Goal: Transaction & Acquisition: Obtain resource

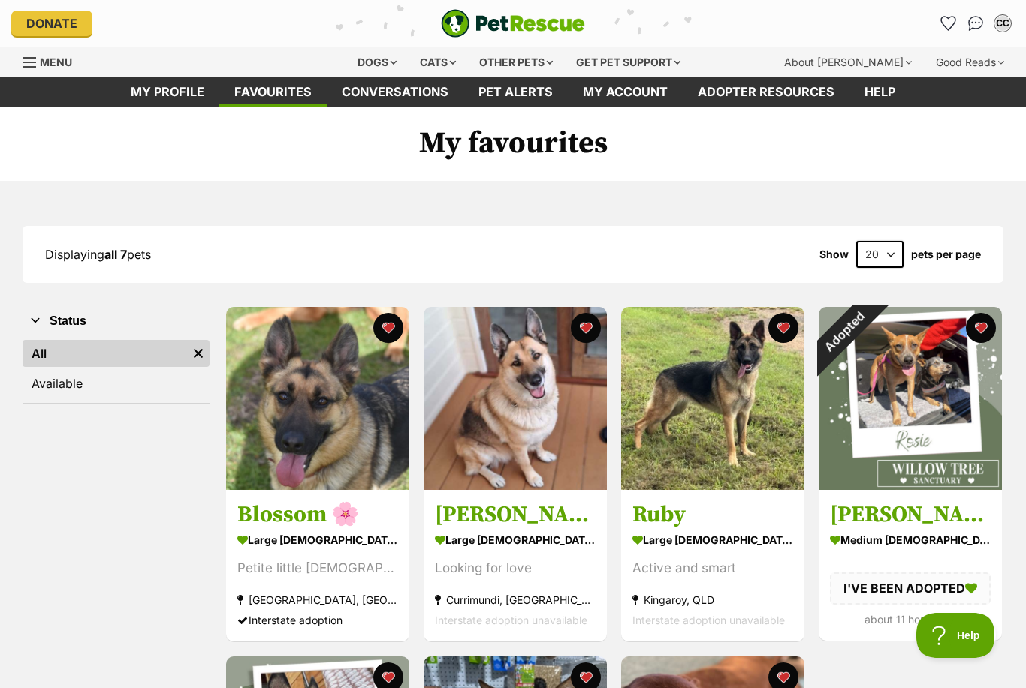
click at [869, 329] on div "Adopted" at bounding box center [843, 332] width 50 height 50
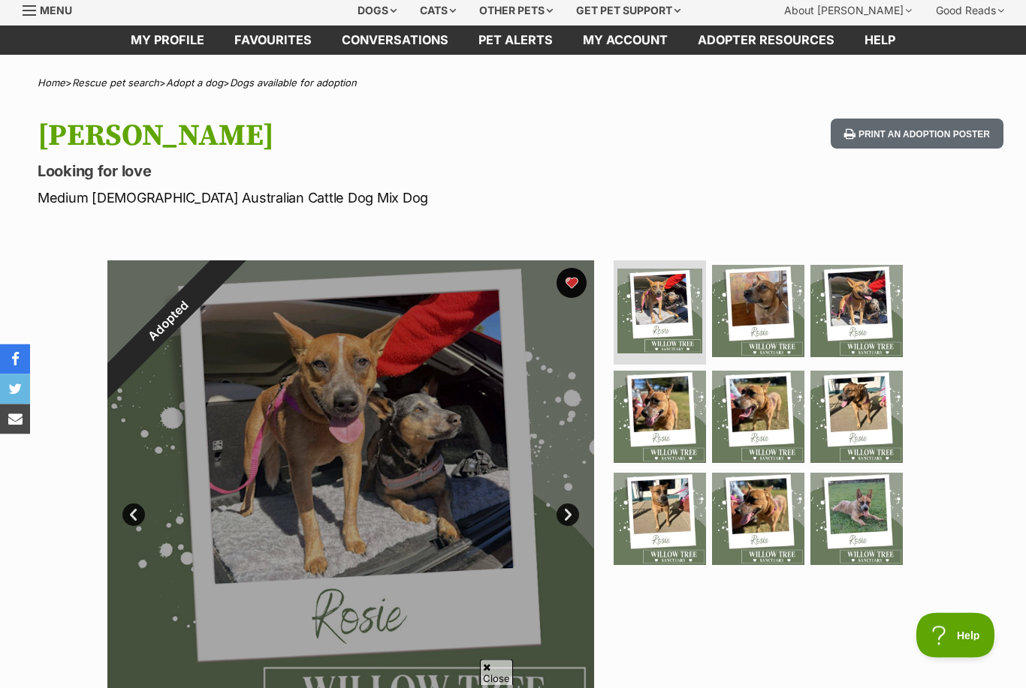
scroll to position [32, 0]
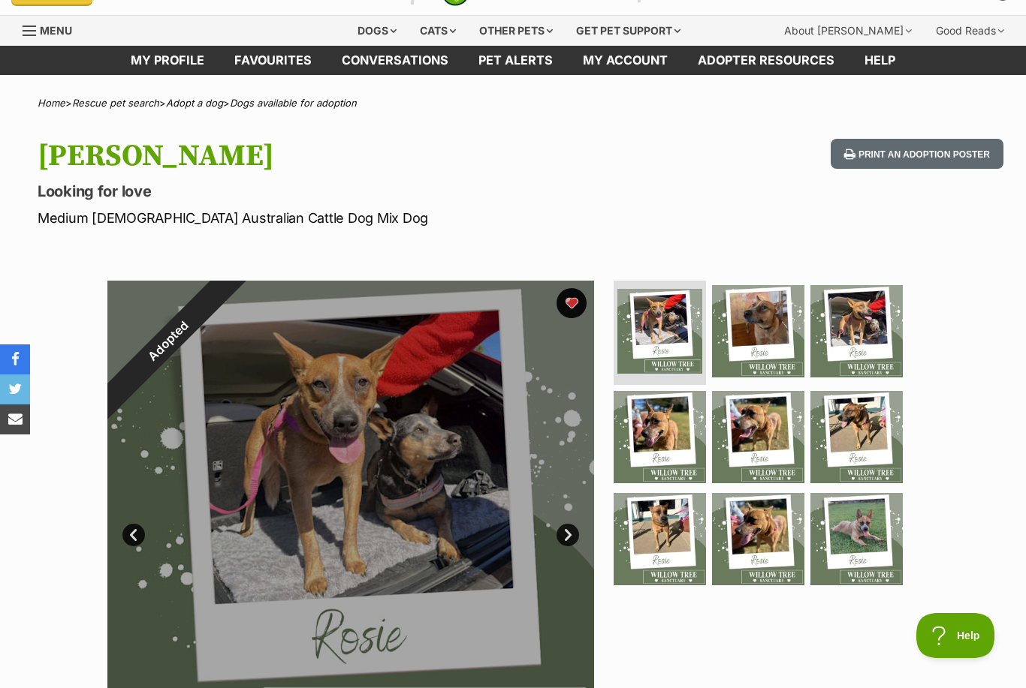
click at [573, 303] on button "favourite" at bounding box center [571, 303] width 30 height 30
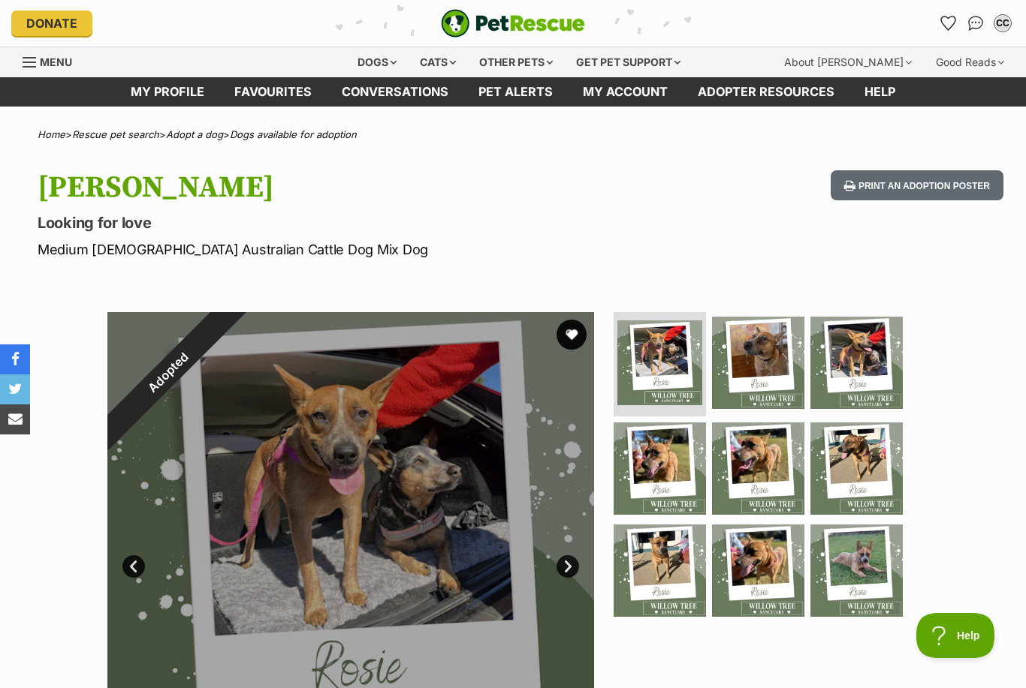
click at [946, 33] on link "Favourites" at bounding box center [948, 23] width 24 height 24
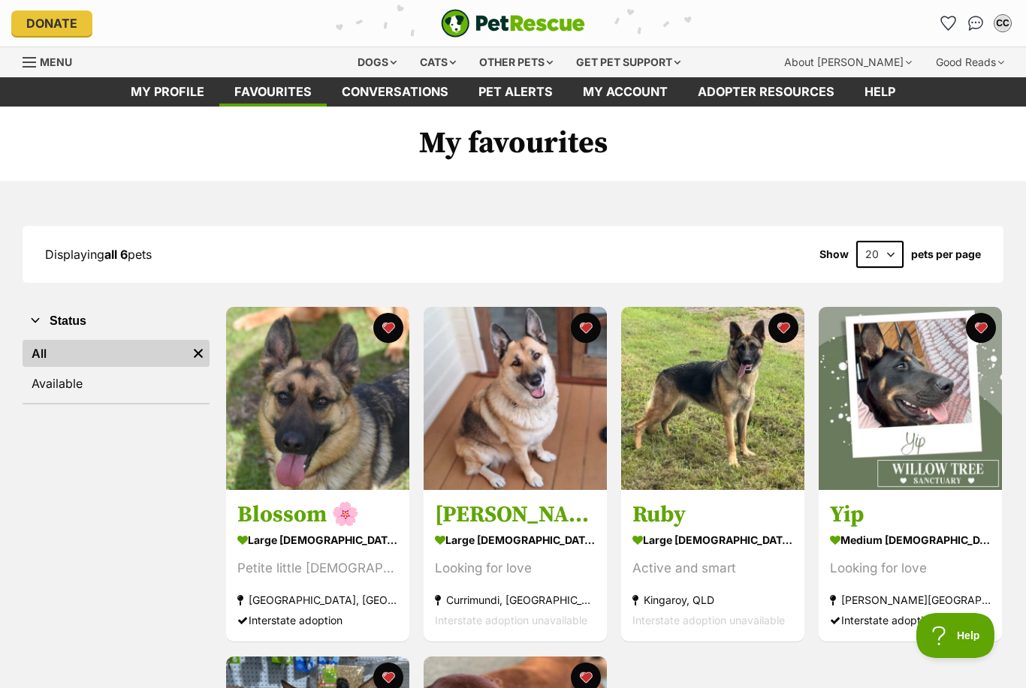
click at [387, 62] on div "Dogs" at bounding box center [377, 62] width 60 height 30
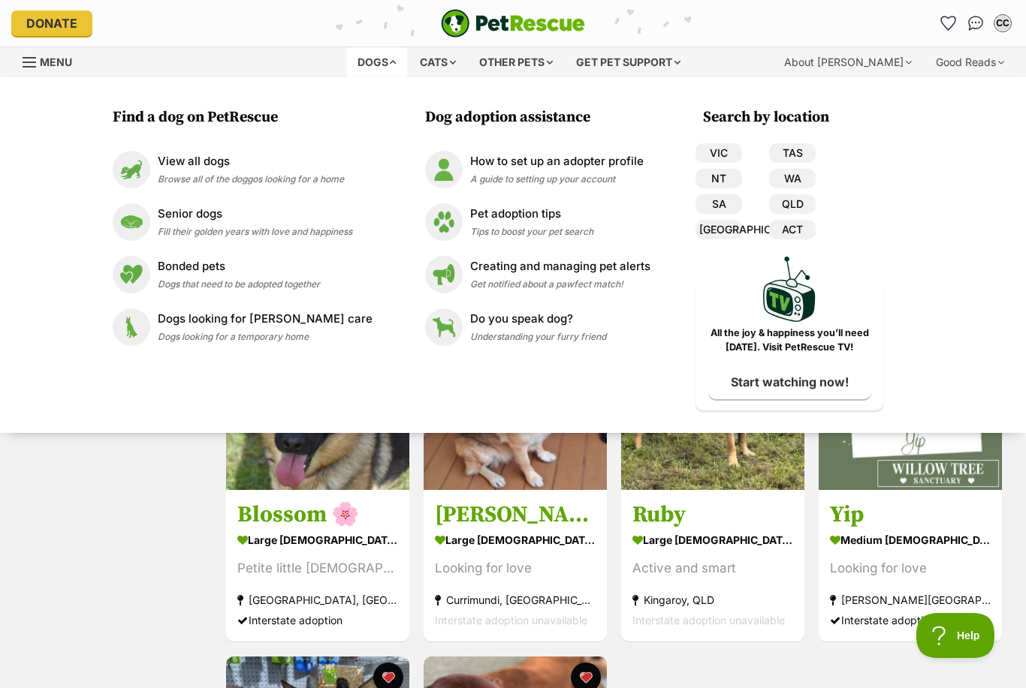
click at [149, 182] on img at bounding box center [132, 170] width 38 height 38
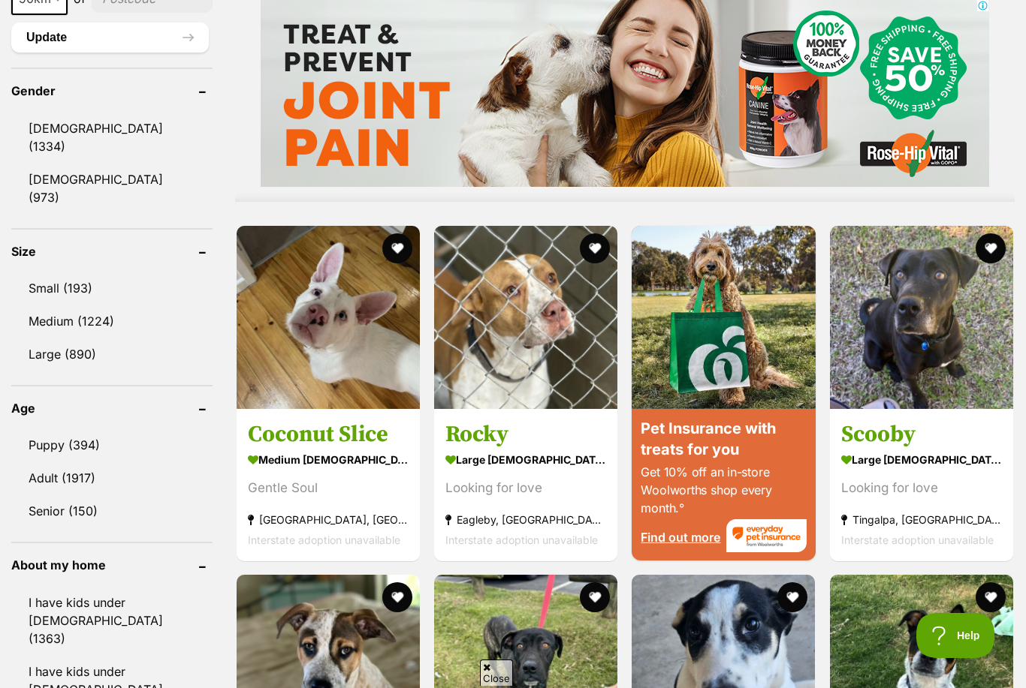
click at [97, 180] on link "Female (973)" at bounding box center [111, 189] width 201 height 50
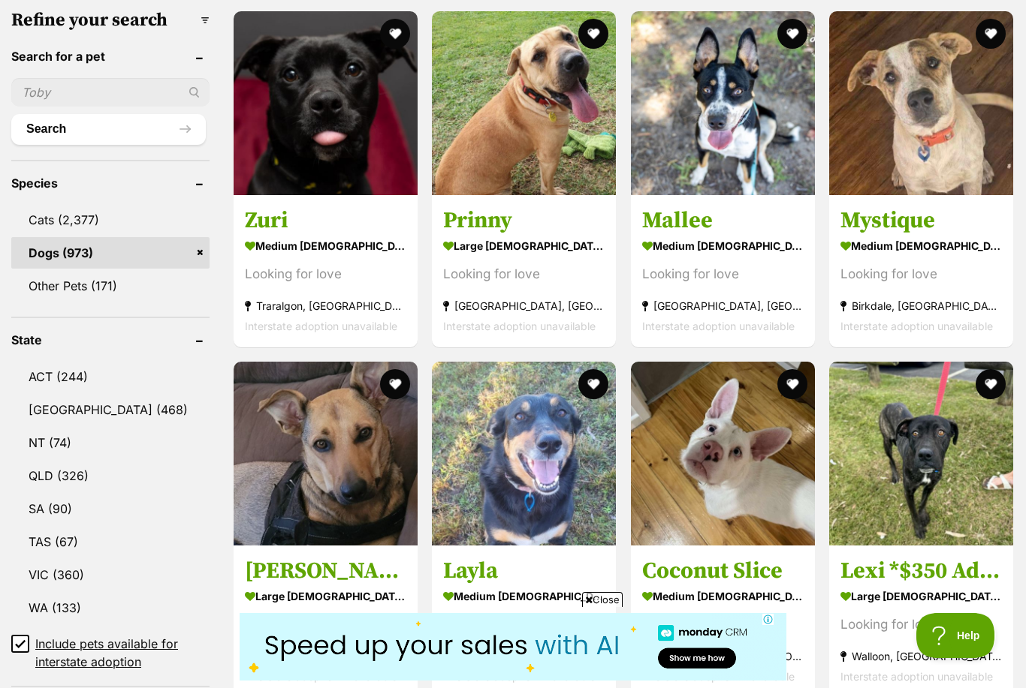
click at [80, 494] on ul "ACT (244) NSW (468) NT (74) QLD (326) SA (90) TAS (67) VIC (360) WA (133) Inclu…" at bounding box center [110, 509] width 198 height 324
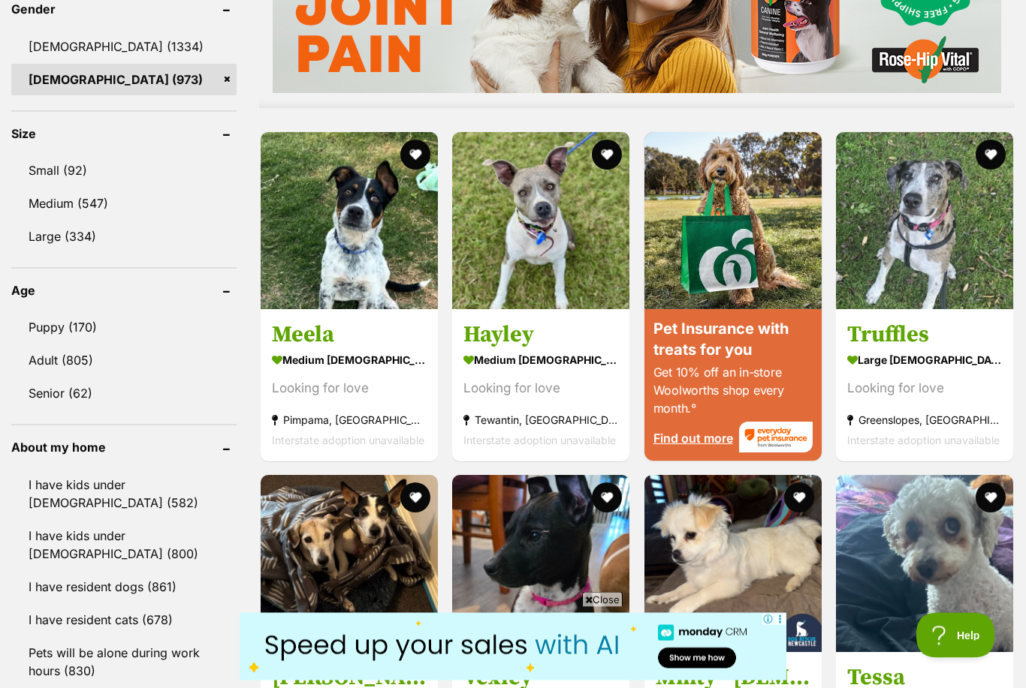
scroll to position [1310, 0]
click at [182, 480] on link "I have kids under [DEMOGRAPHIC_DATA] (582)" at bounding box center [123, 494] width 225 height 50
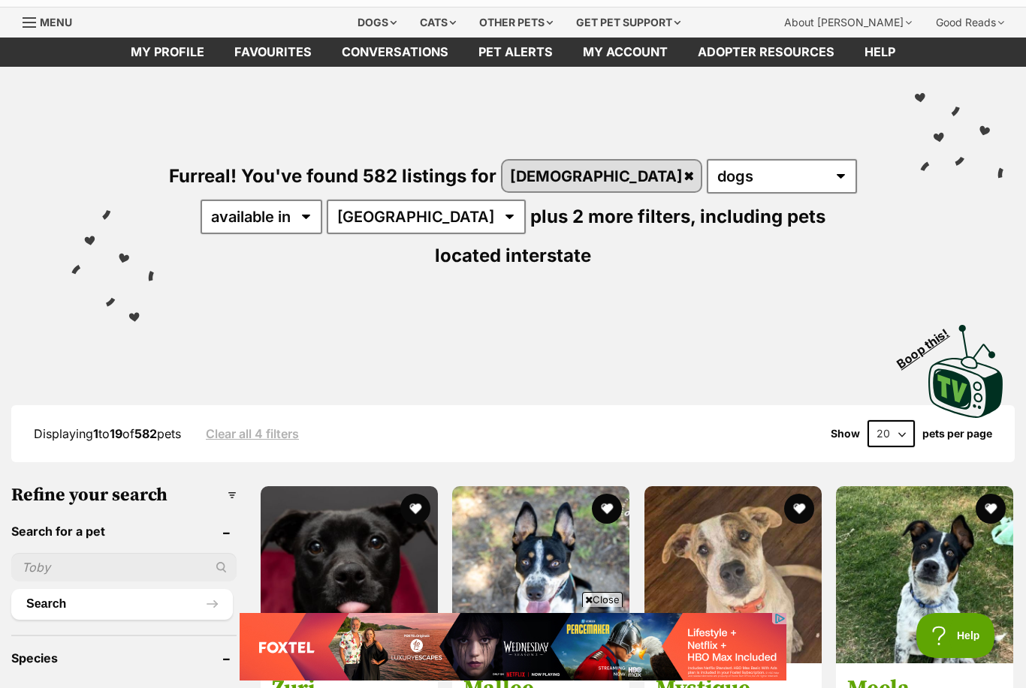
scroll to position [42, 0]
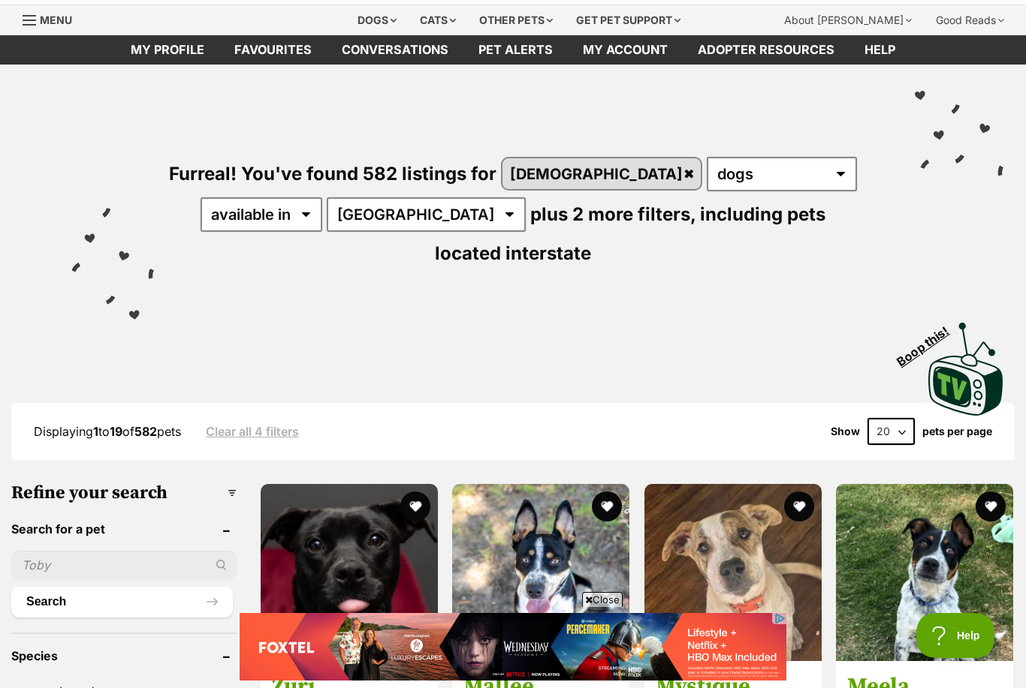
click at [901, 421] on select "20 40 60" at bounding box center [890, 431] width 47 height 27
select select "60"
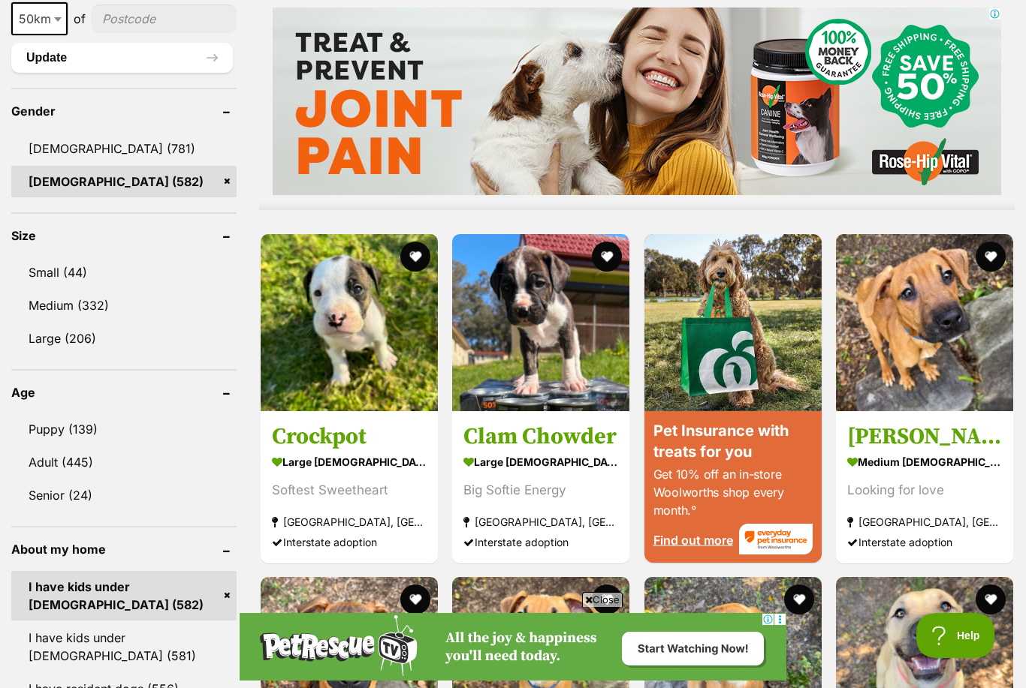
scroll to position [1243, 0]
click at [65, 272] on link "Small (44)" at bounding box center [123, 274] width 225 height 32
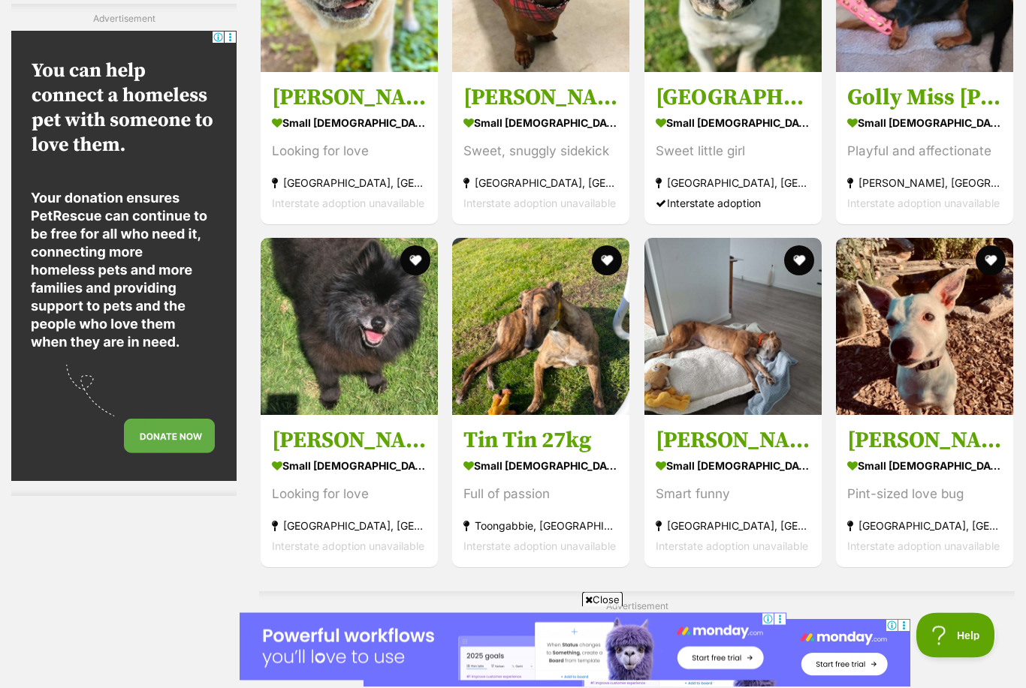
scroll to position [3006, 0]
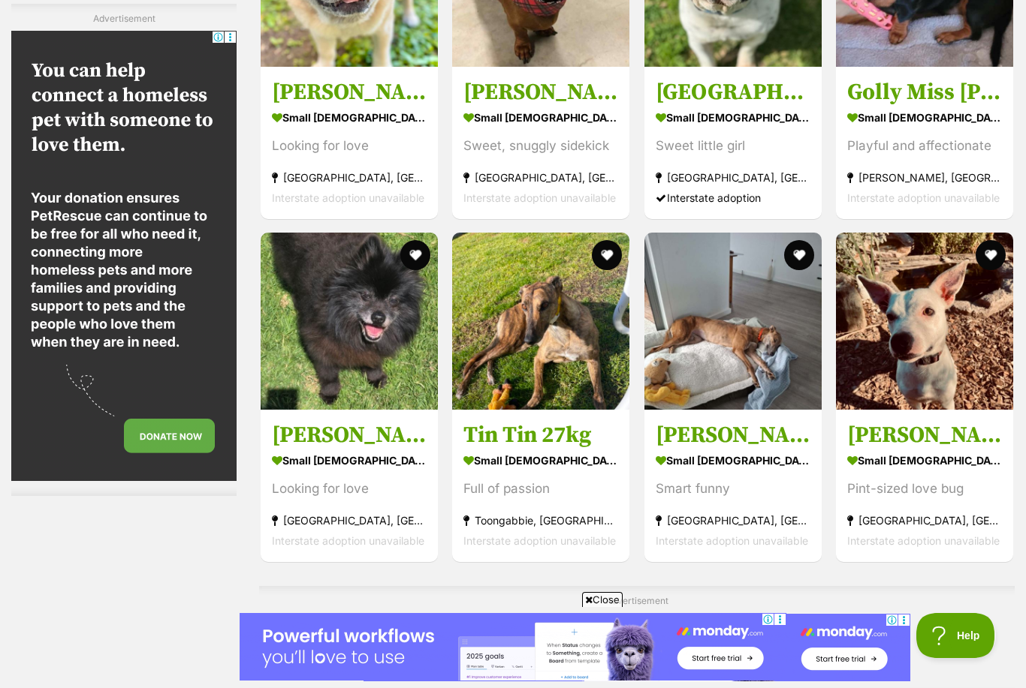
click at [926, 459] on strong "small female Dog" at bounding box center [924, 461] width 155 height 22
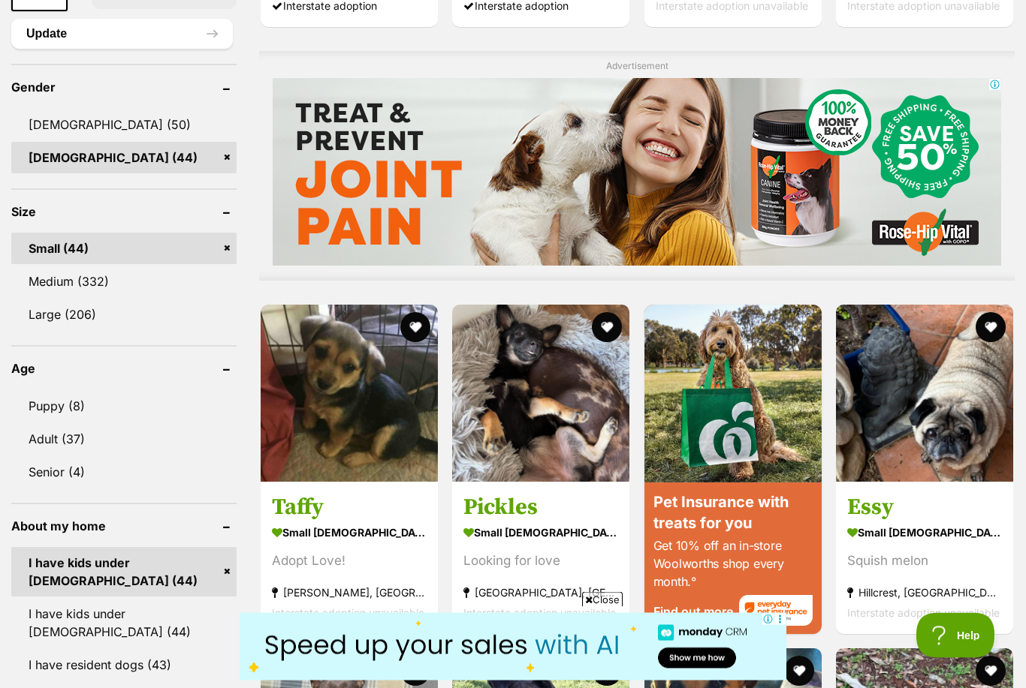
scroll to position [1241, 0]
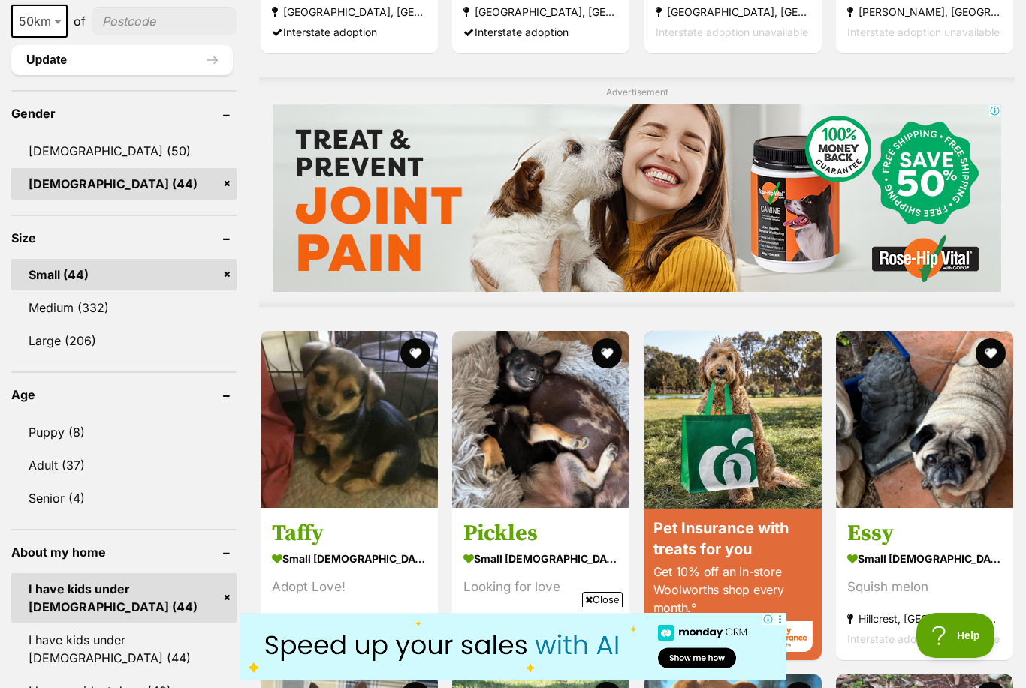
click at [48, 312] on link "Medium (332)" at bounding box center [123, 308] width 225 height 32
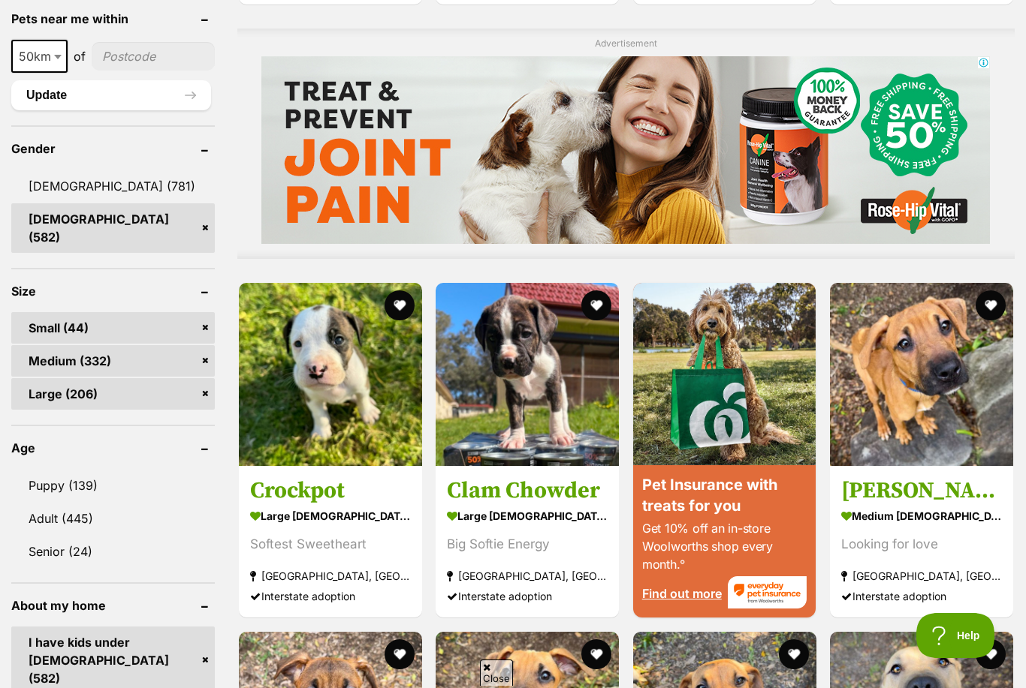
click at [163, 330] on link "Small (44)" at bounding box center [112, 328] width 203 height 32
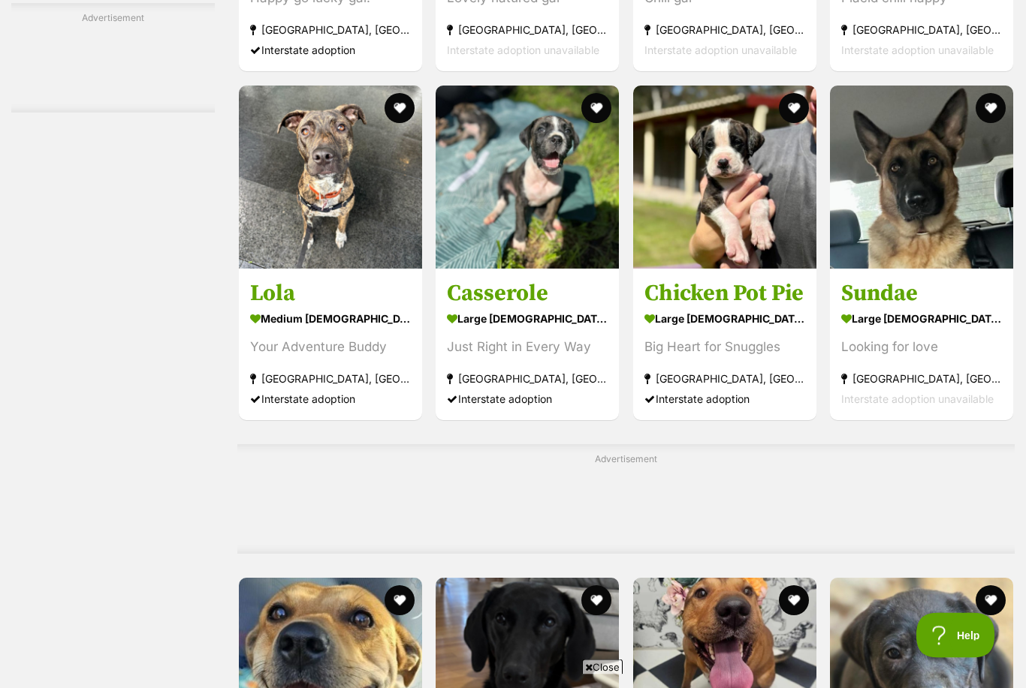
scroll to position [5712, 0]
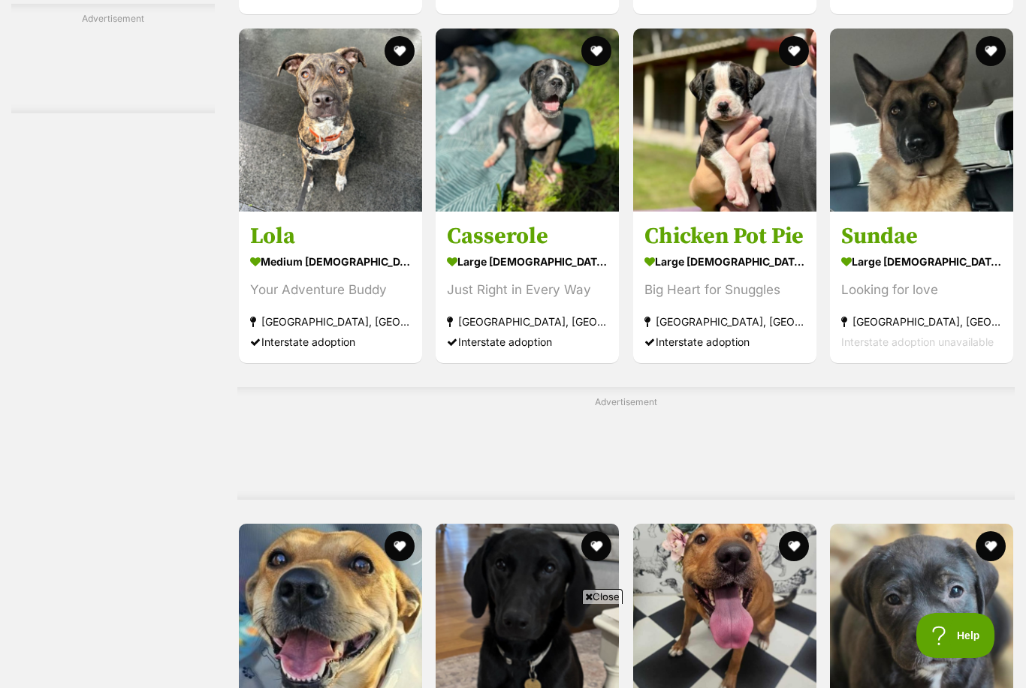
click at [888, 251] on h3 "Sundae" at bounding box center [921, 236] width 161 height 29
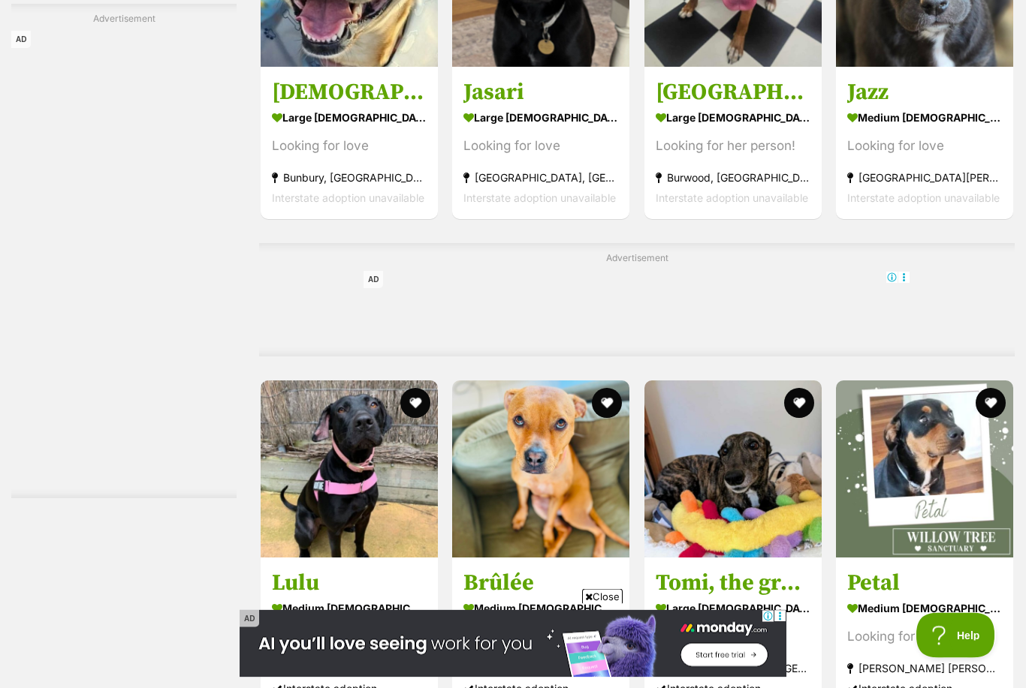
scroll to position [0, 0]
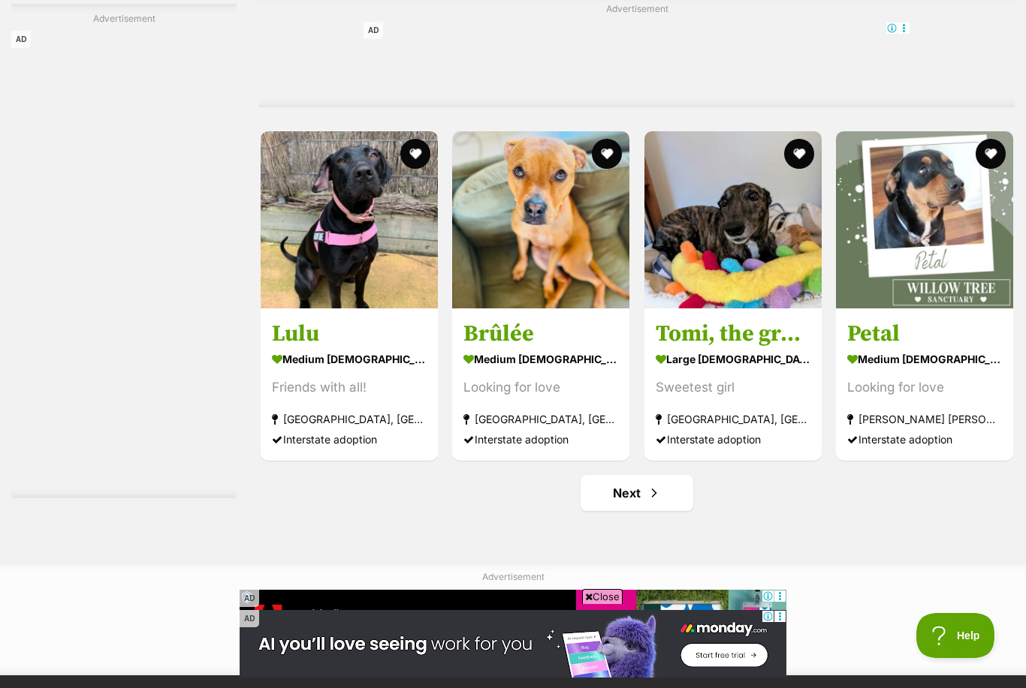
click at [619, 495] on link "Next" at bounding box center [636, 493] width 113 height 36
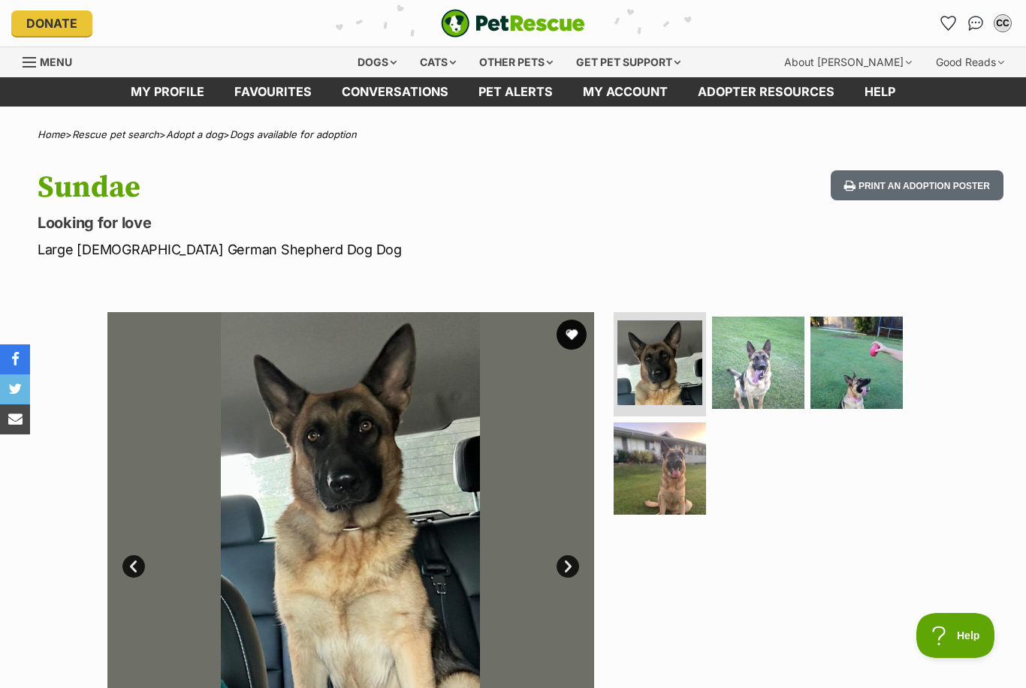
click at [881, 374] on img at bounding box center [856, 363] width 92 height 92
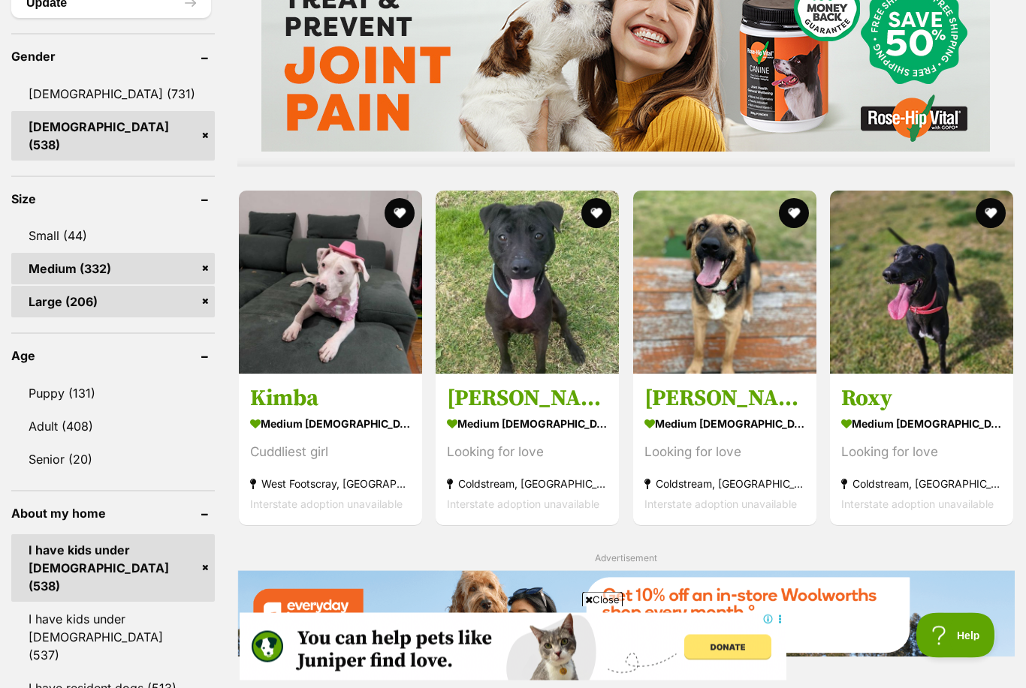
scroll to position [1298, 0]
click at [649, 435] on strong "medium female Dog" at bounding box center [724, 424] width 161 height 22
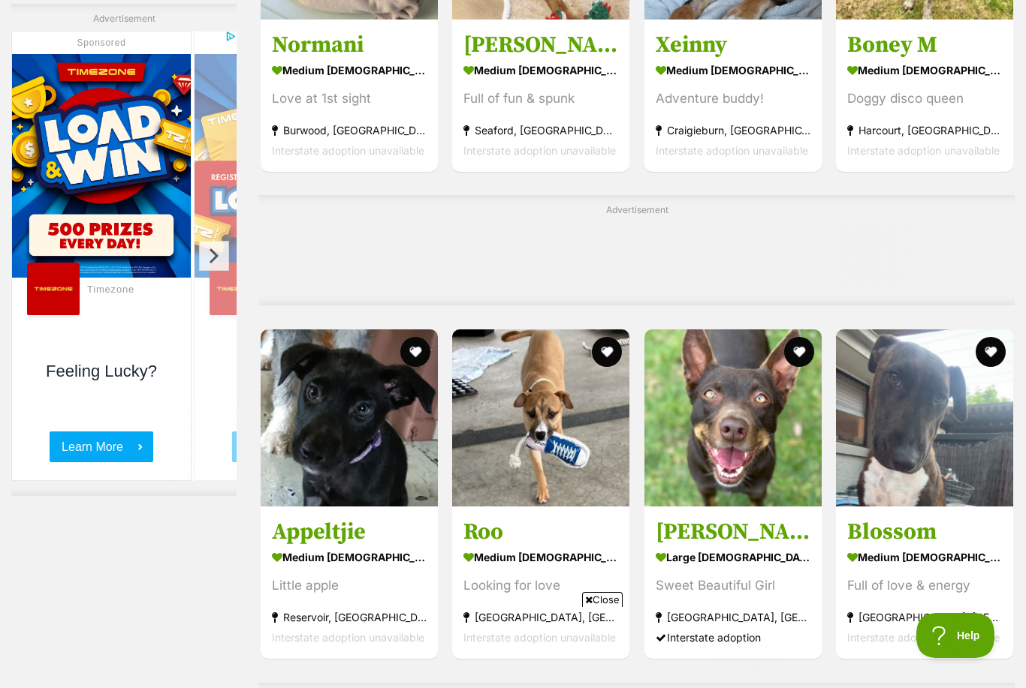
scroll to position [0, 0]
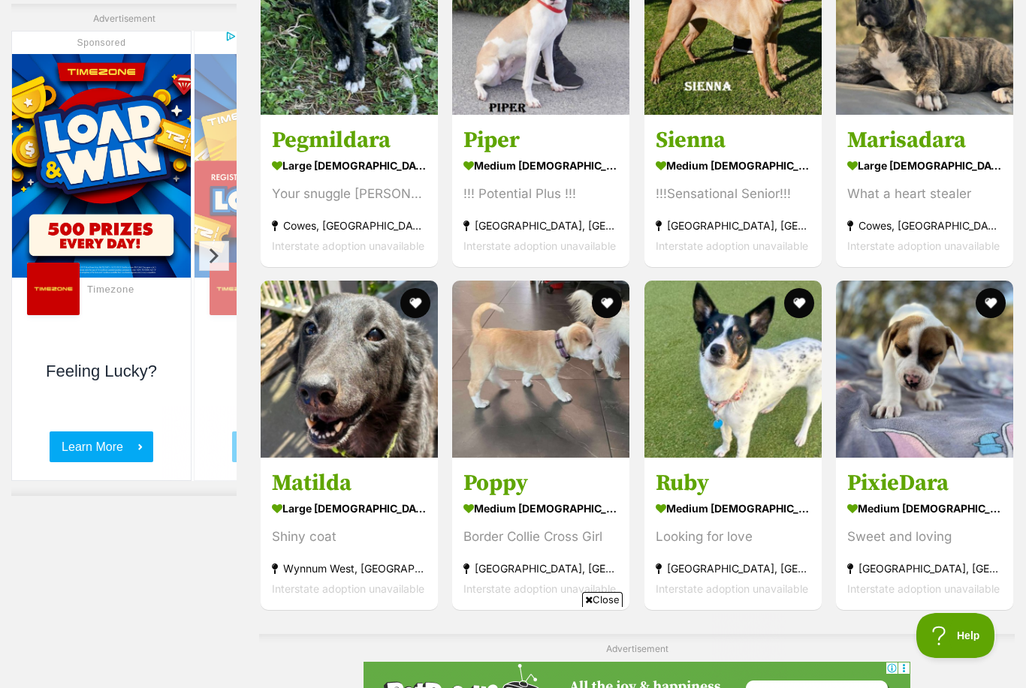
click at [678, 490] on h3 "Ruby" at bounding box center [732, 483] width 155 height 29
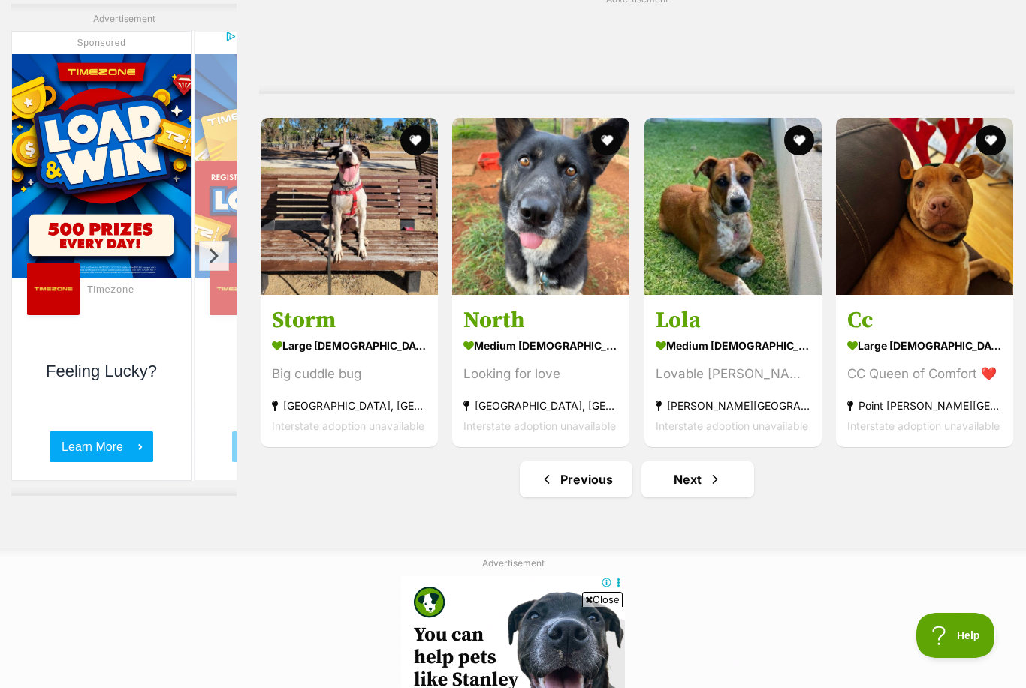
click at [697, 493] on link "Next" at bounding box center [697, 480] width 113 height 36
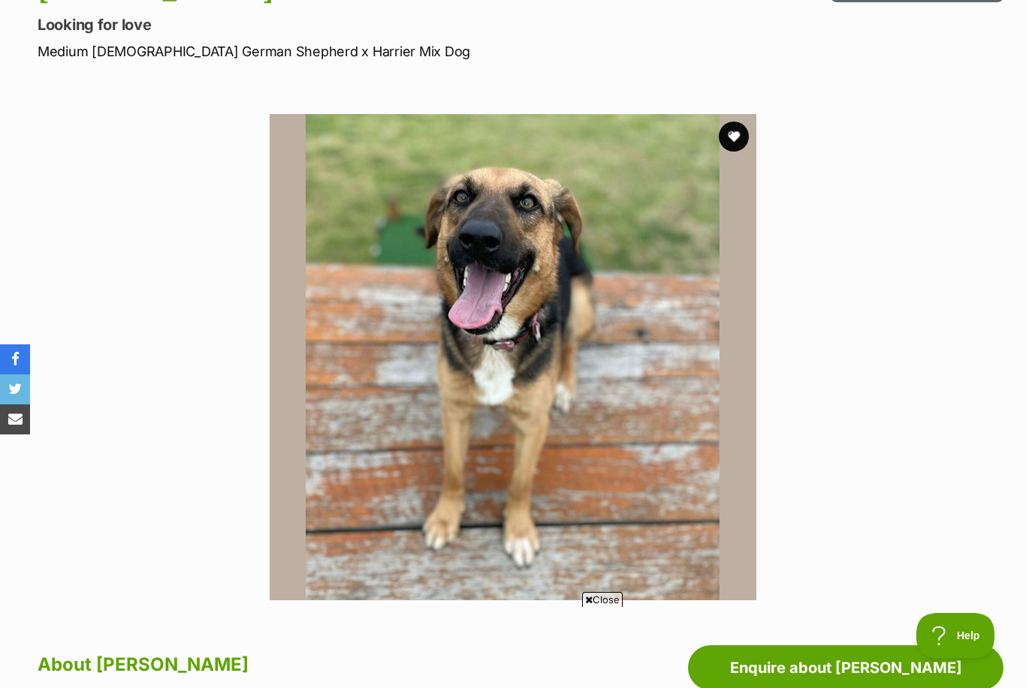
scroll to position [134, 0]
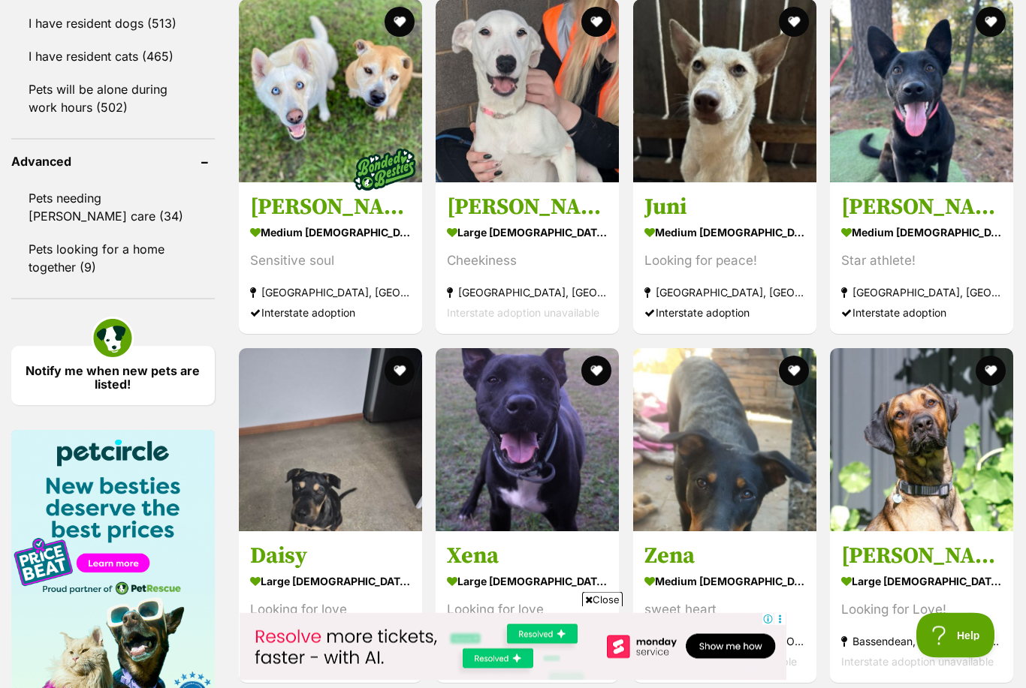
scroll to position [1963, 0]
click at [250, 323] on section "medium female Dog Sensitive soul Forster, NSW Interstate adoption" at bounding box center [330, 271] width 161 height 101
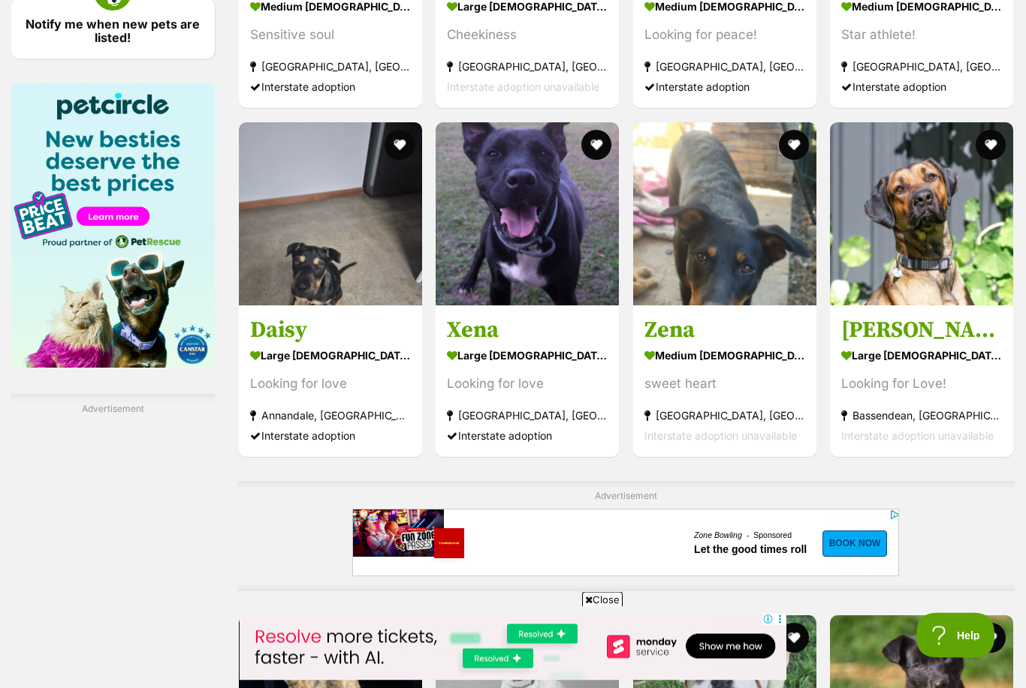
scroll to position [2310, 0]
click at [675, 366] on strong "medium female Dog" at bounding box center [724, 356] width 161 height 22
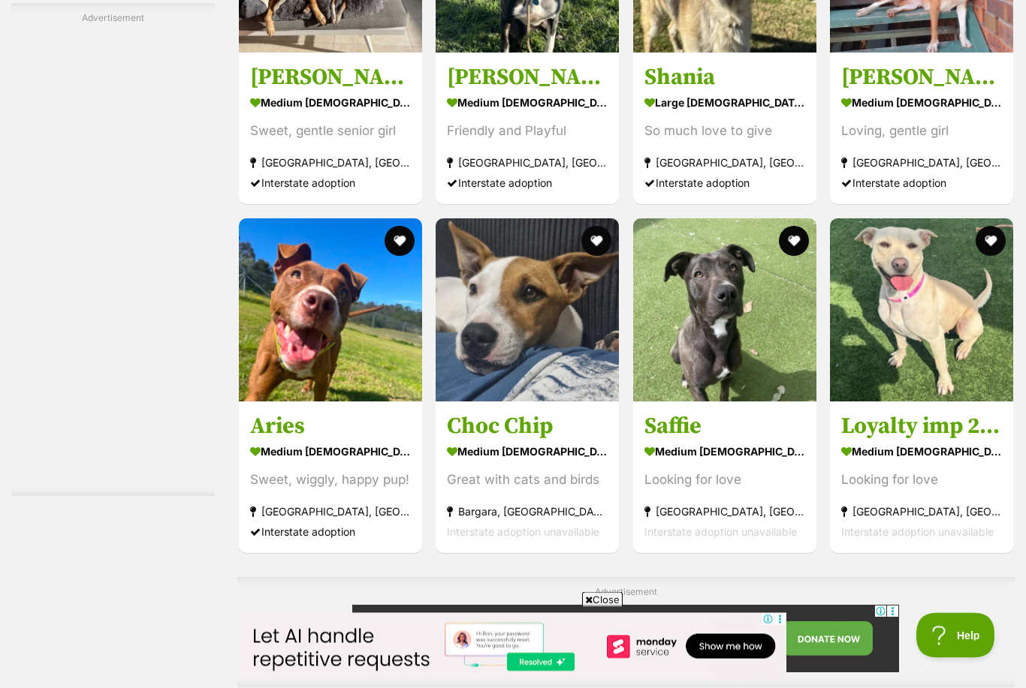
scroll to position [4884, 0]
click at [667, 173] on strong "Wollongong, NSW" at bounding box center [724, 162] width 161 height 20
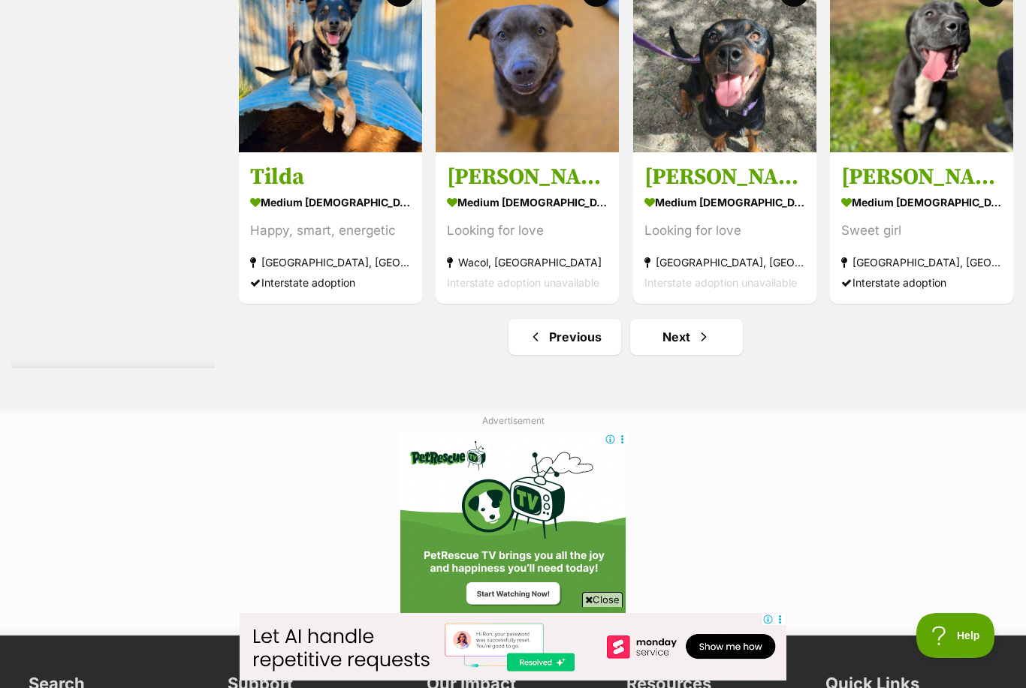
click at [696, 346] on span "Next page" at bounding box center [703, 337] width 15 height 18
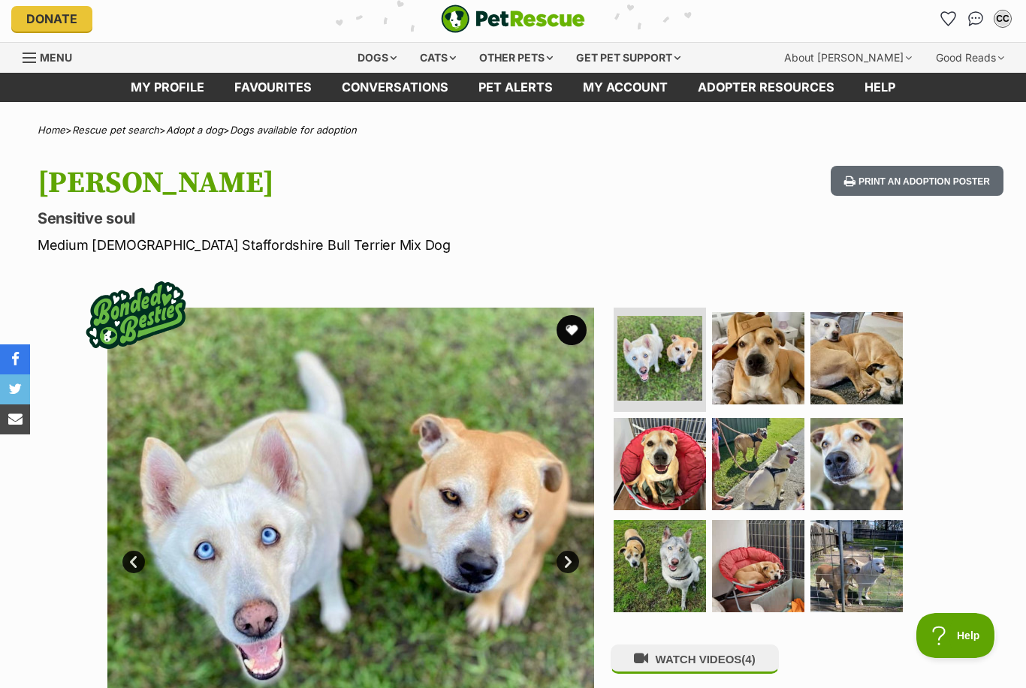
scroll to position [7, 0]
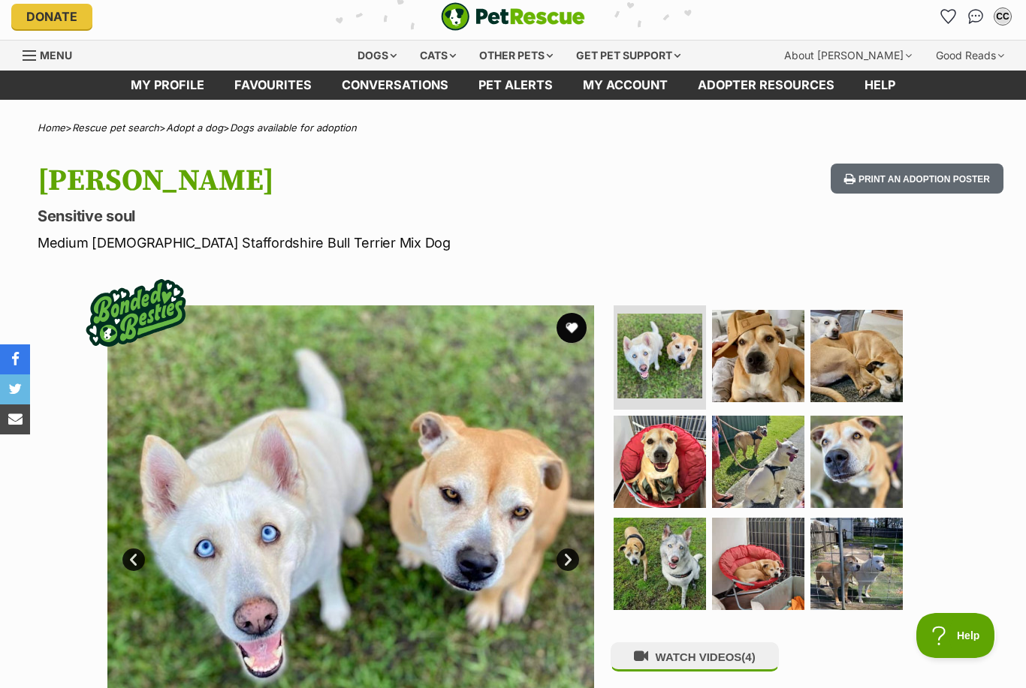
click at [643, 575] on img at bounding box center [659, 564] width 92 height 92
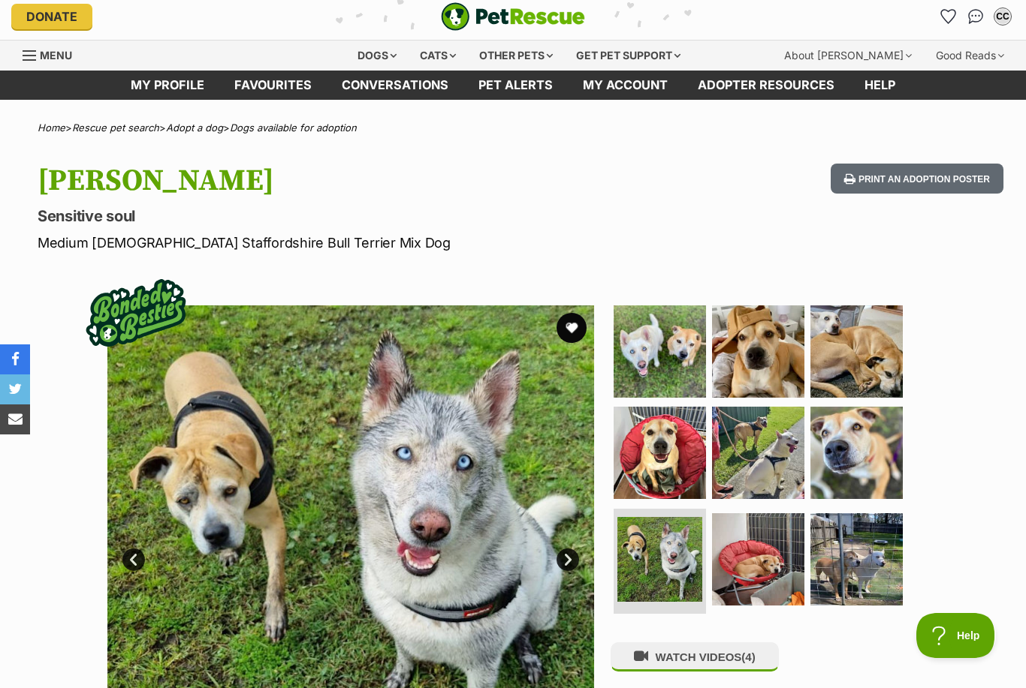
click at [855, 577] on img at bounding box center [856, 560] width 92 height 92
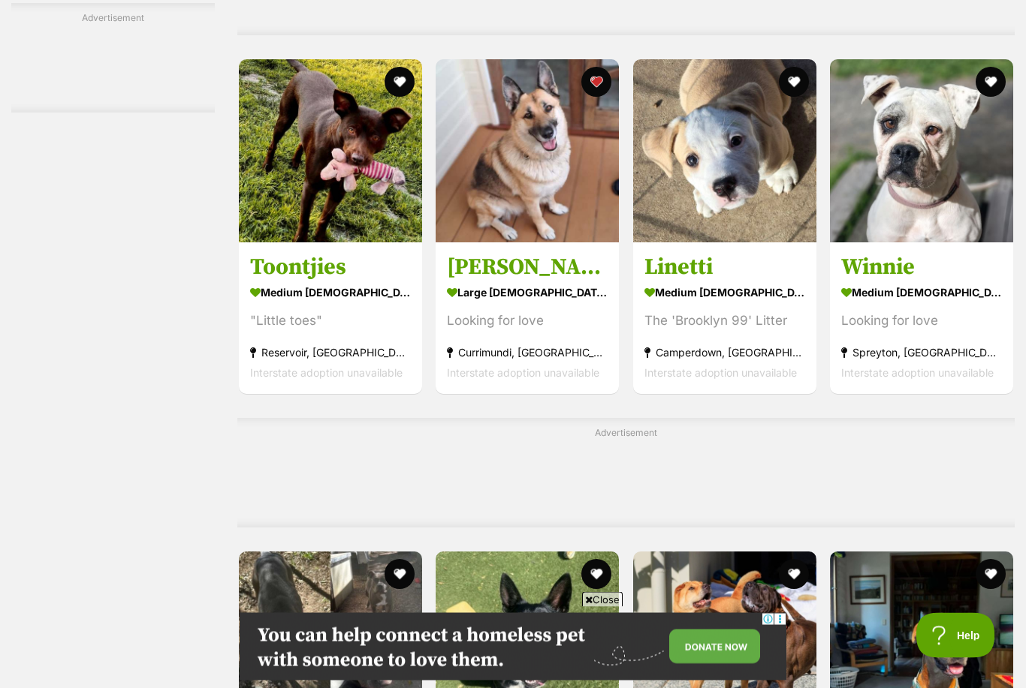
scroll to position [5438, 0]
click at [724, 282] on h3 "Linetti" at bounding box center [724, 267] width 161 height 29
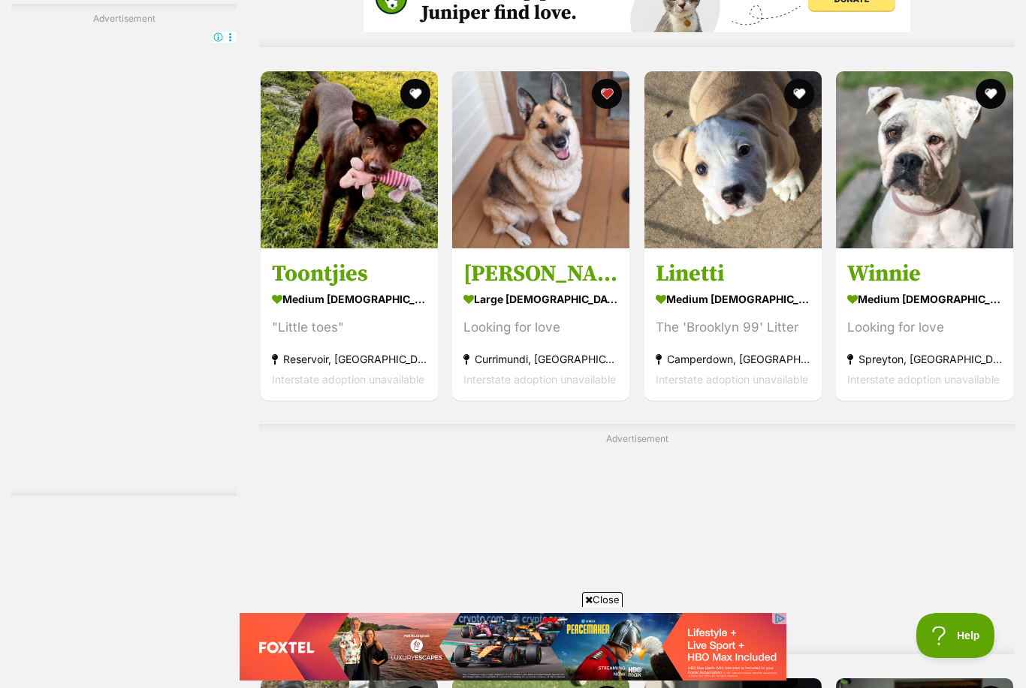
scroll to position [0, 0]
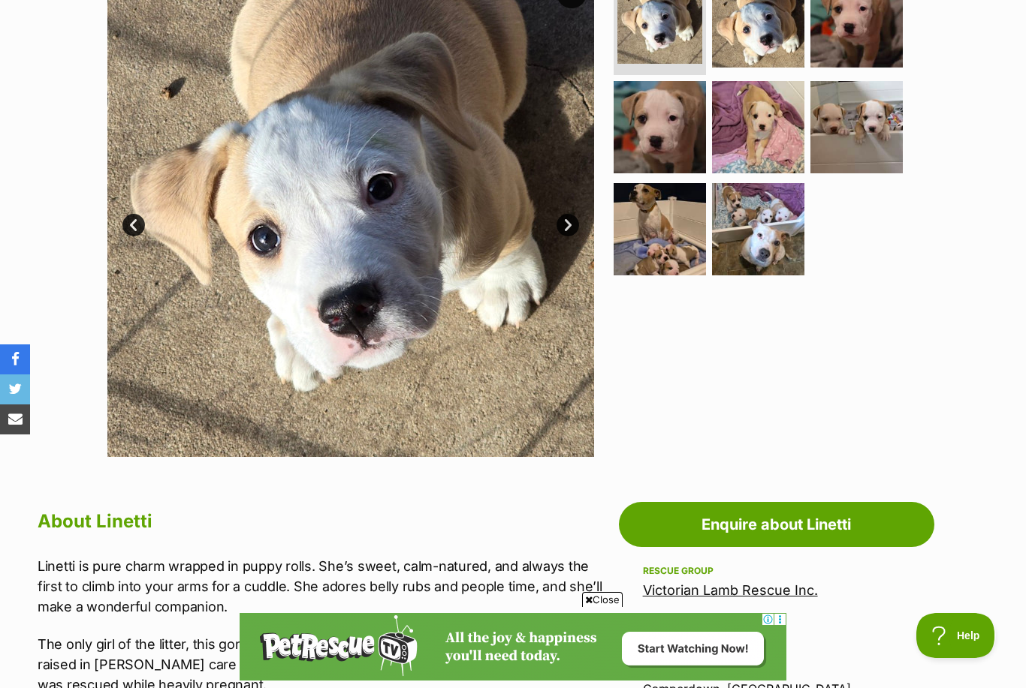
click at [656, 247] on img at bounding box center [659, 229] width 92 height 92
